Goal: Navigation & Orientation: Find specific page/section

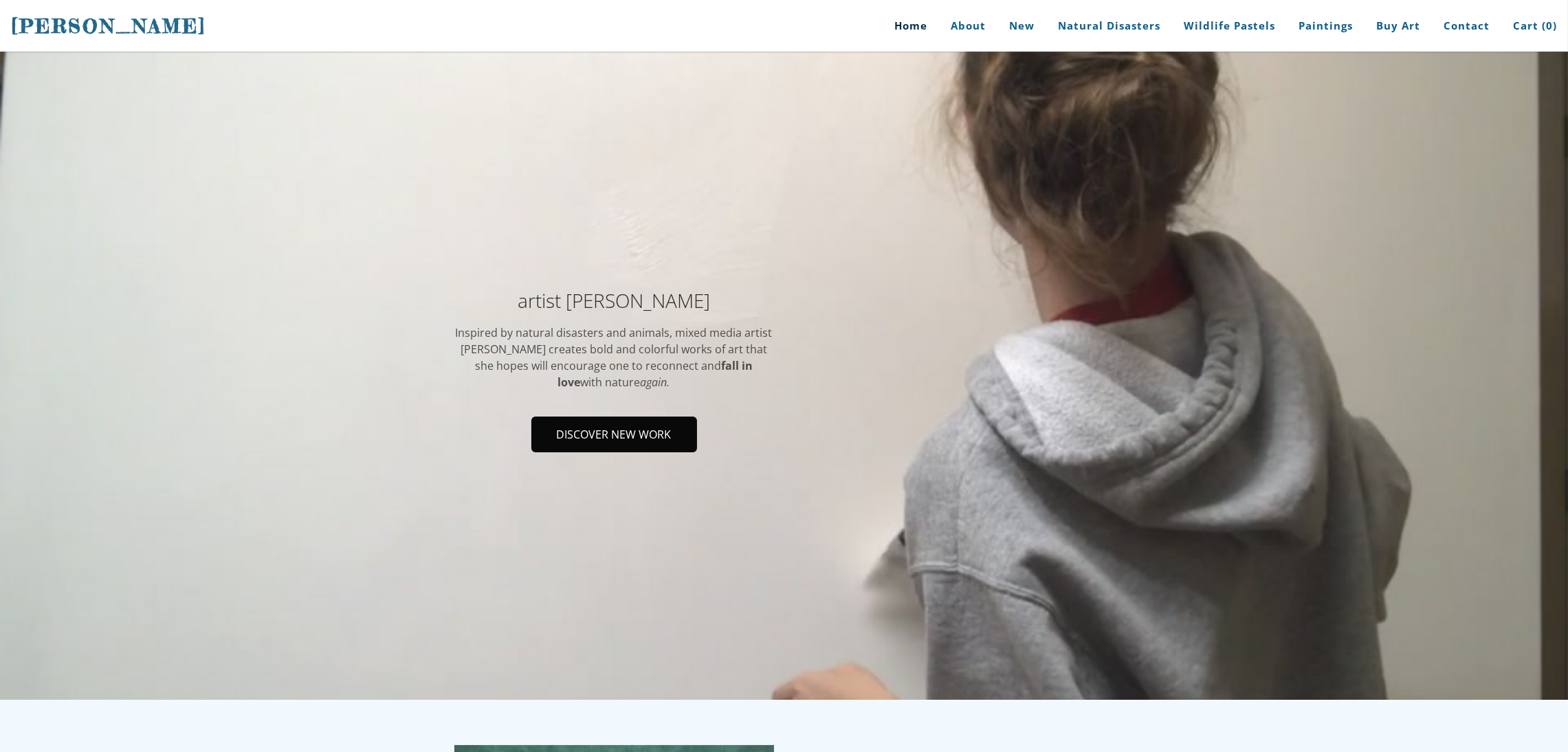
click at [602, 439] on span "Discover new work" at bounding box center [614, 434] width 163 height 33
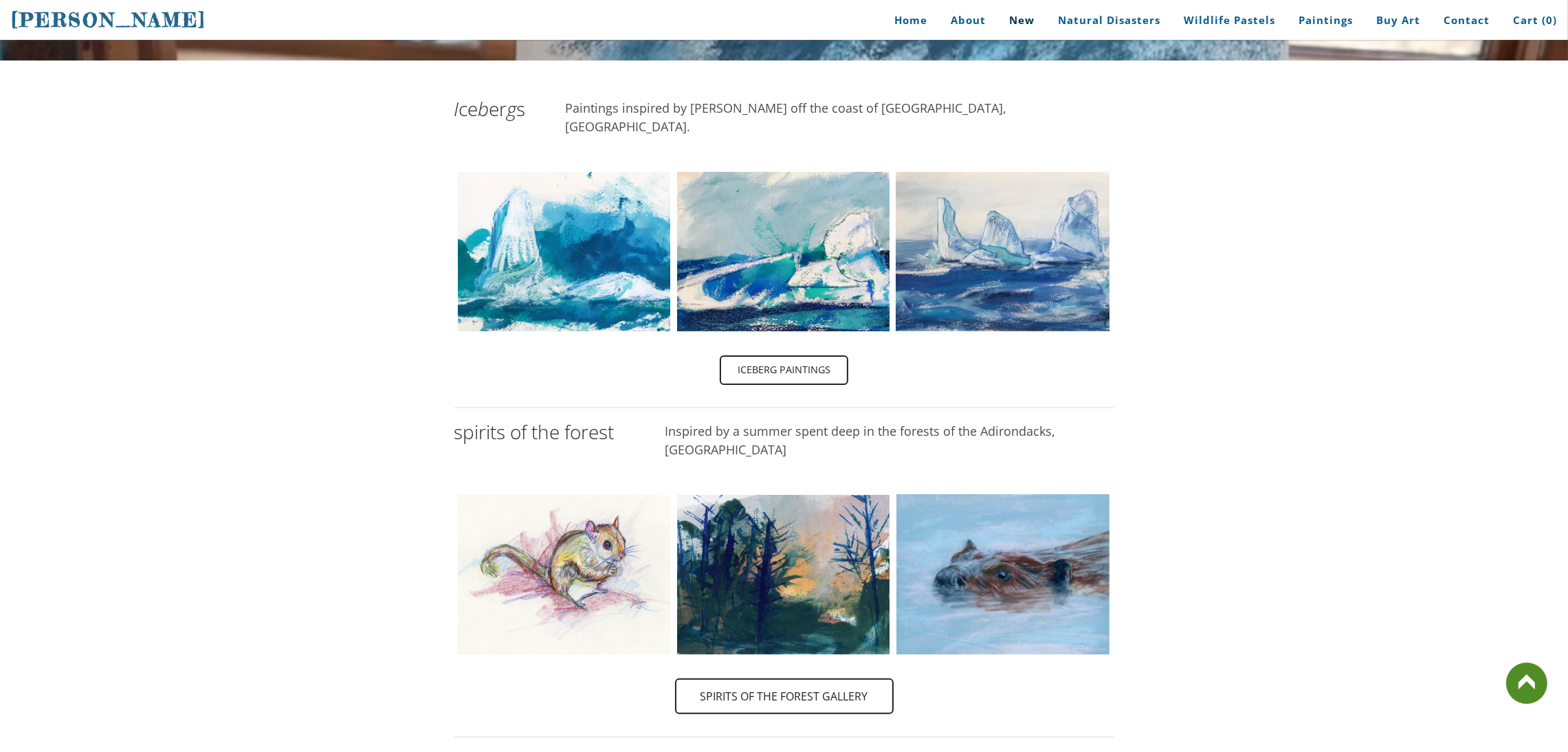
scroll to position [324, 0]
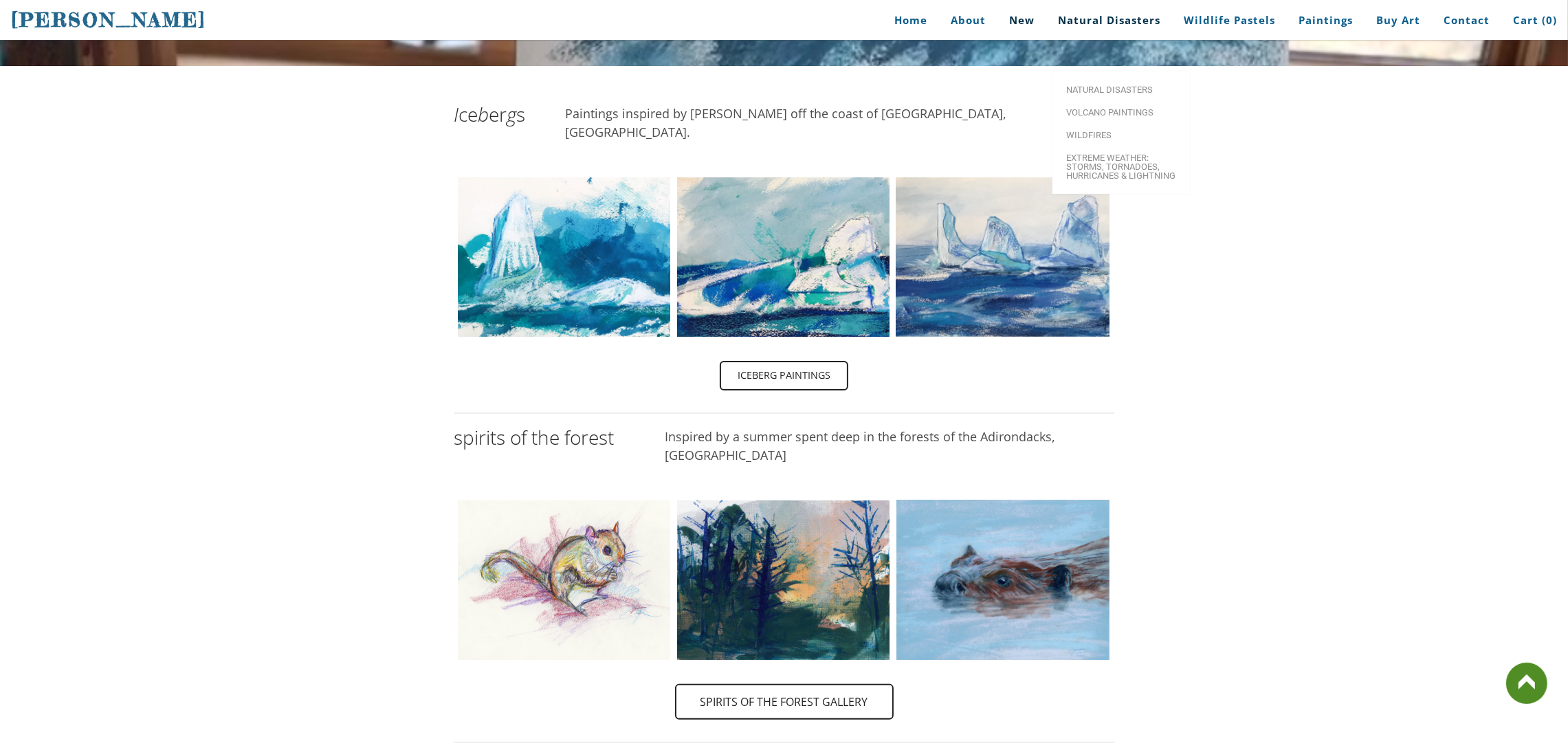
click at [1095, 16] on link "Natural Disasters" at bounding box center [1109, 20] width 123 height 31
click at [1095, 85] on span "Natural Disasters" at bounding box center [1121, 90] width 110 height 9
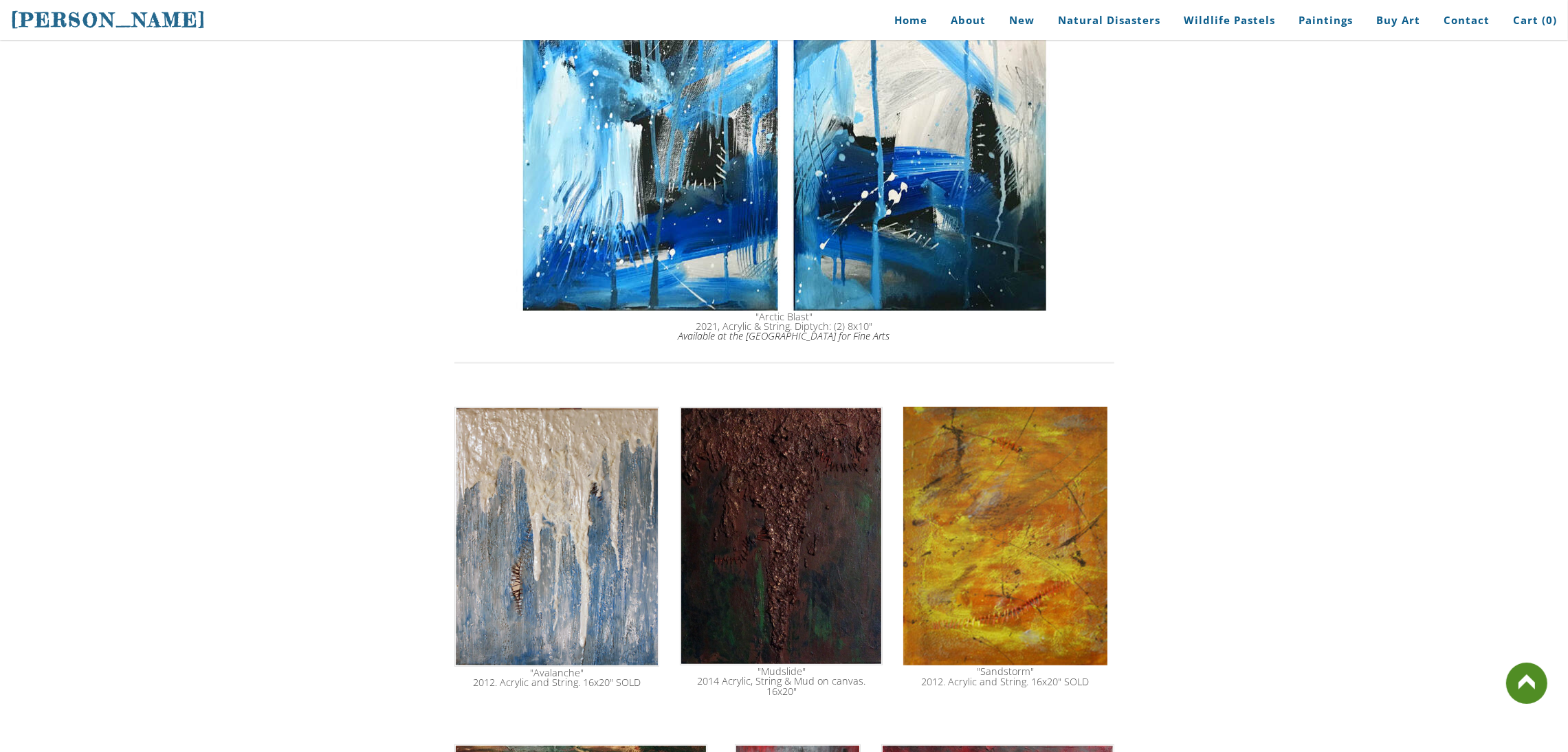
scroll to position [1360, 0]
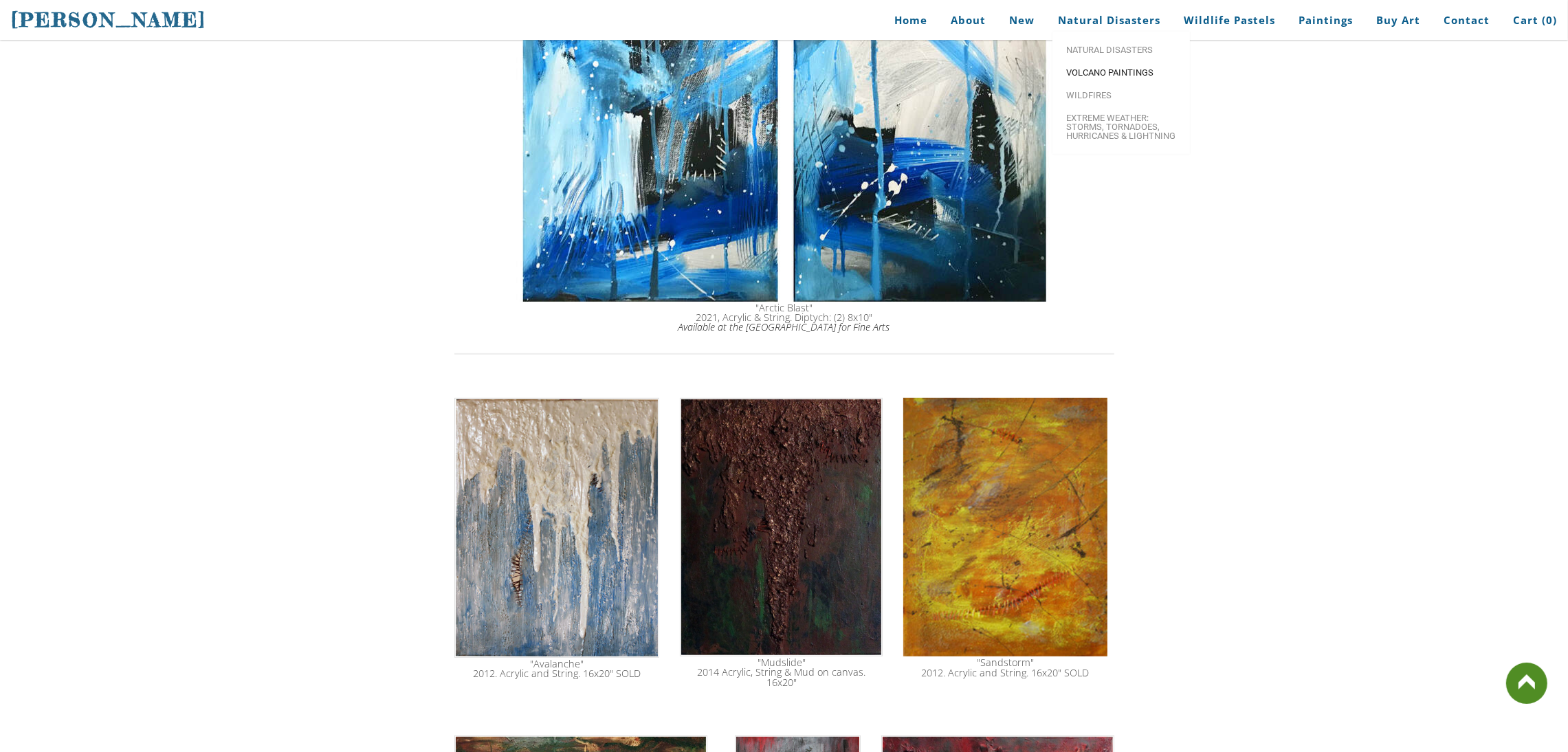
click at [1095, 72] on span "Volcano paintings" at bounding box center [1121, 73] width 110 height 9
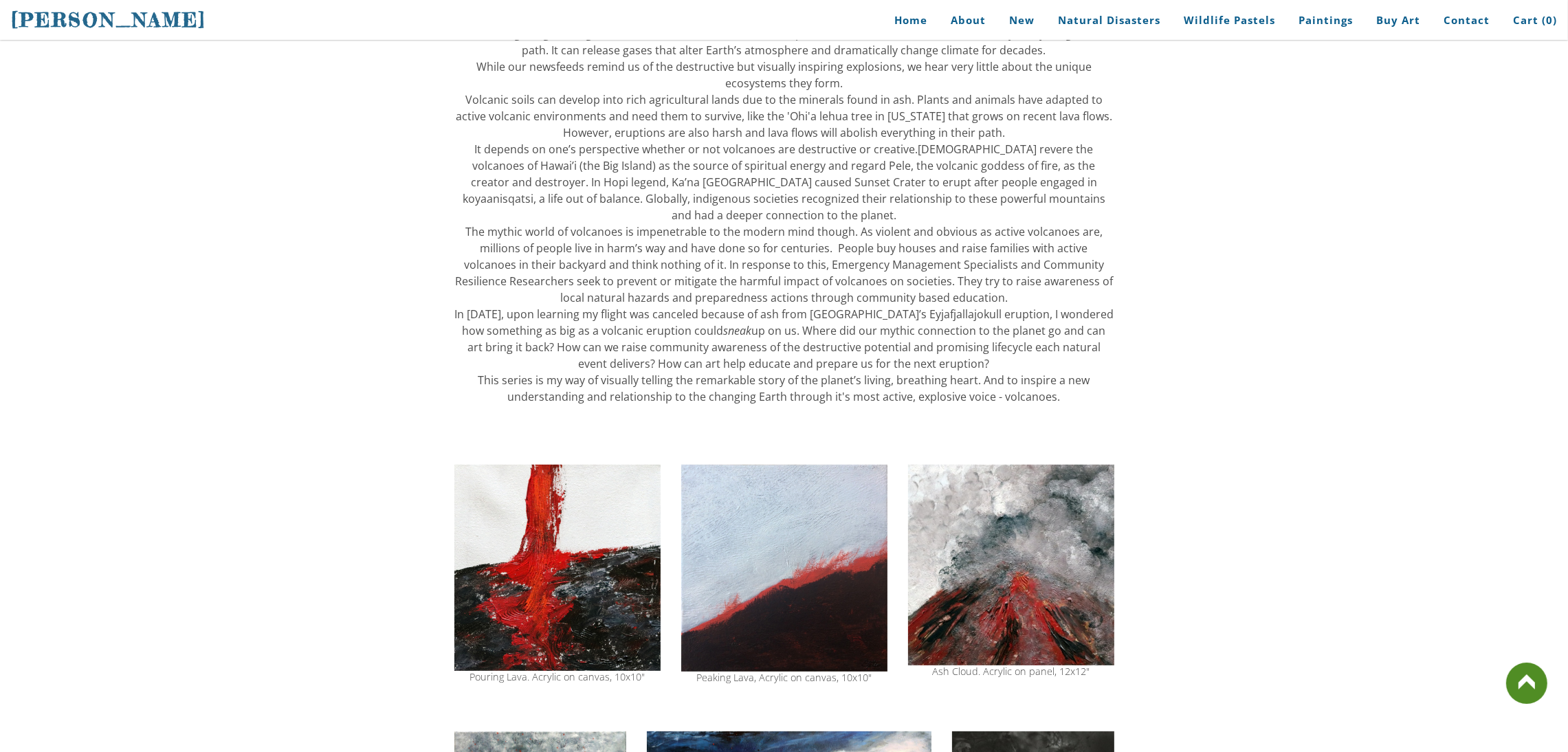
scroll to position [575, 0]
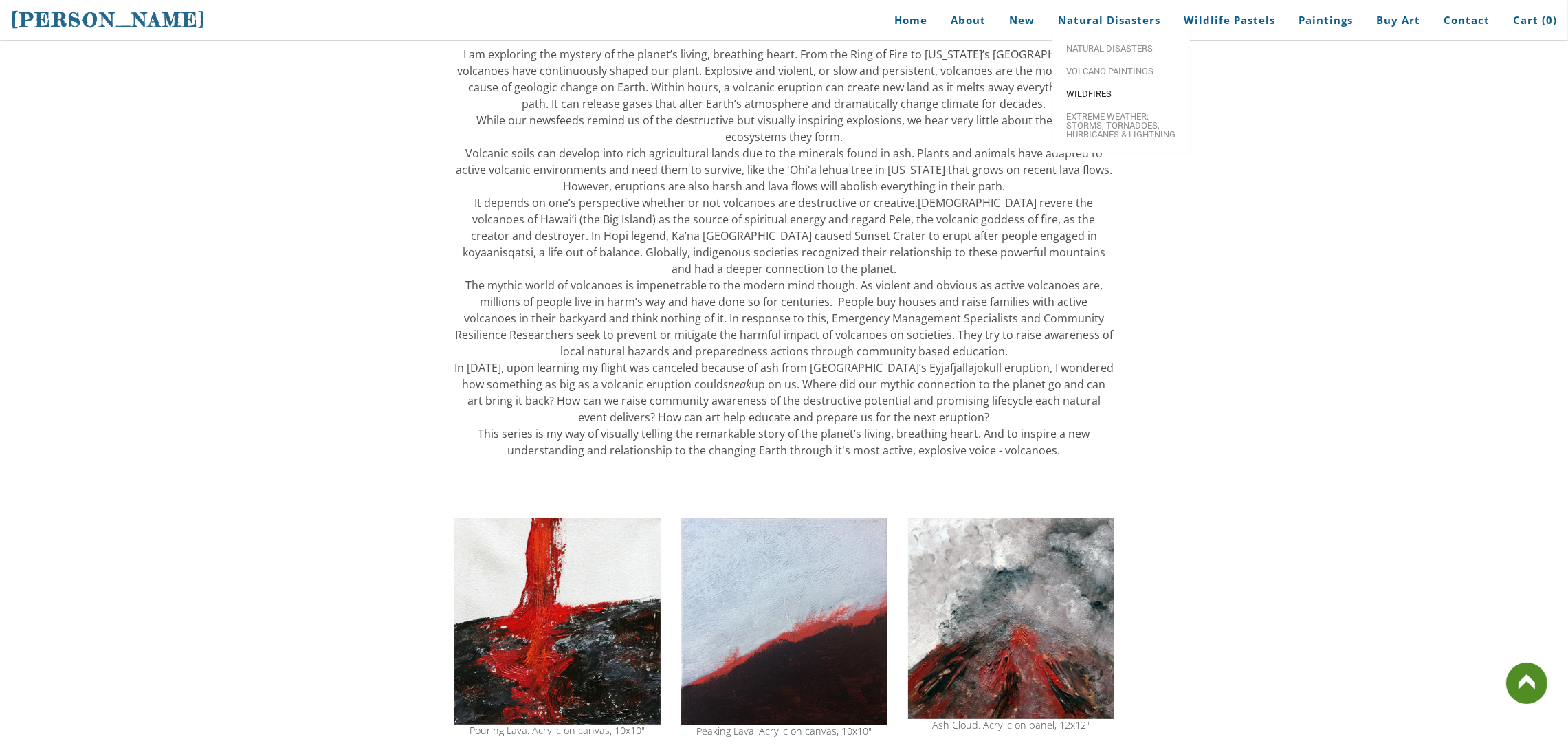
click at [1099, 91] on link "Wildfires" at bounding box center [1121, 94] width 138 height 22
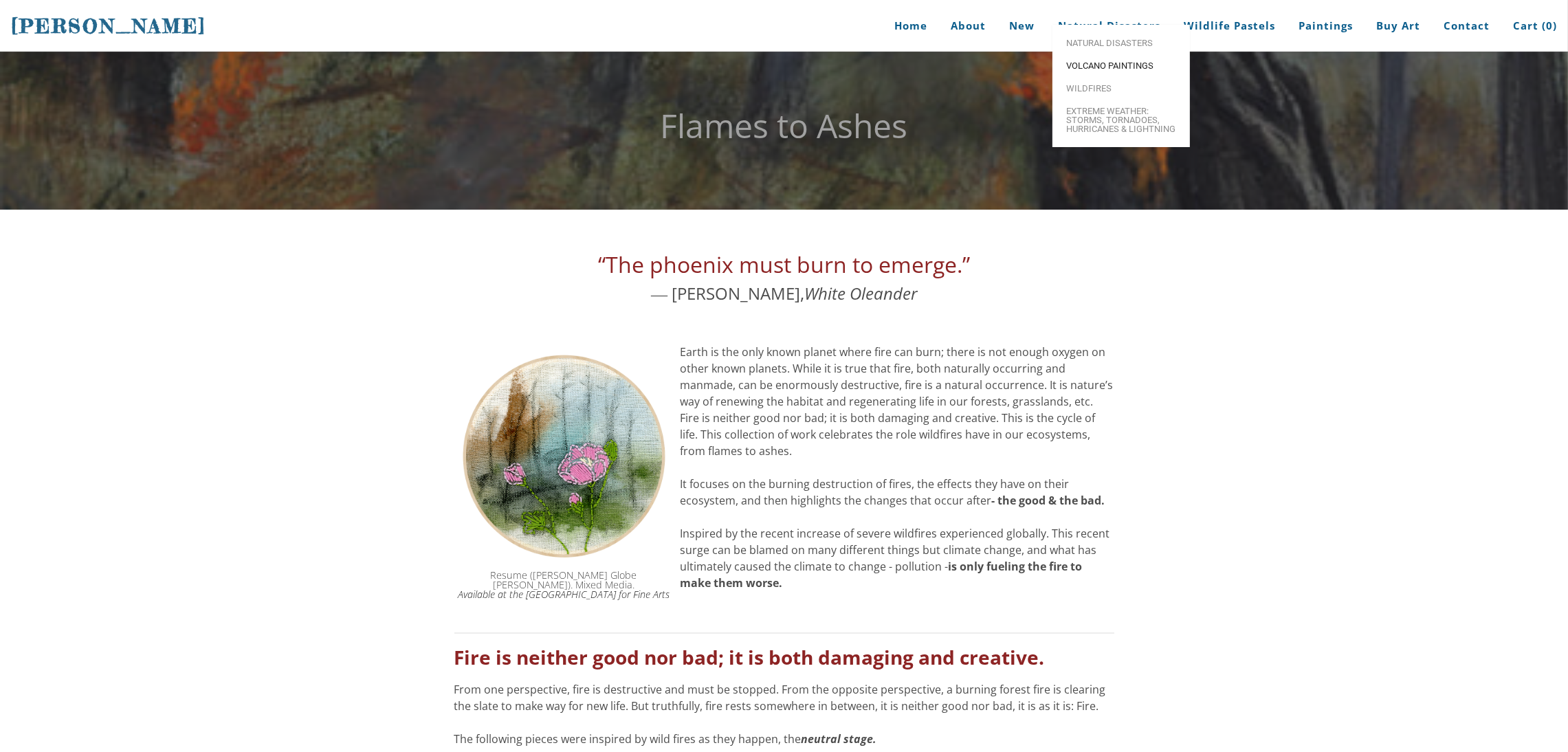
click at [1110, 70] on span "Volcano paintings" at bounding box center [1121, 66] width 110 height 9
